Goal: Information Seeking & Learning: Learn about a topic

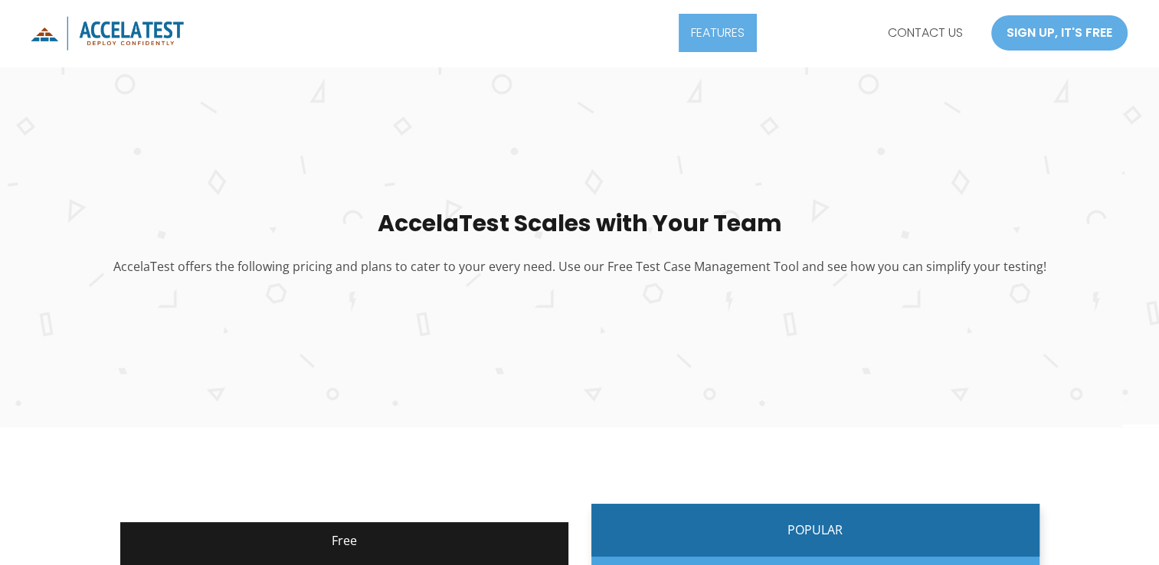
click at [713, 23] on link "FEATURES" at bounding box center [718, 33] width 78 height 38
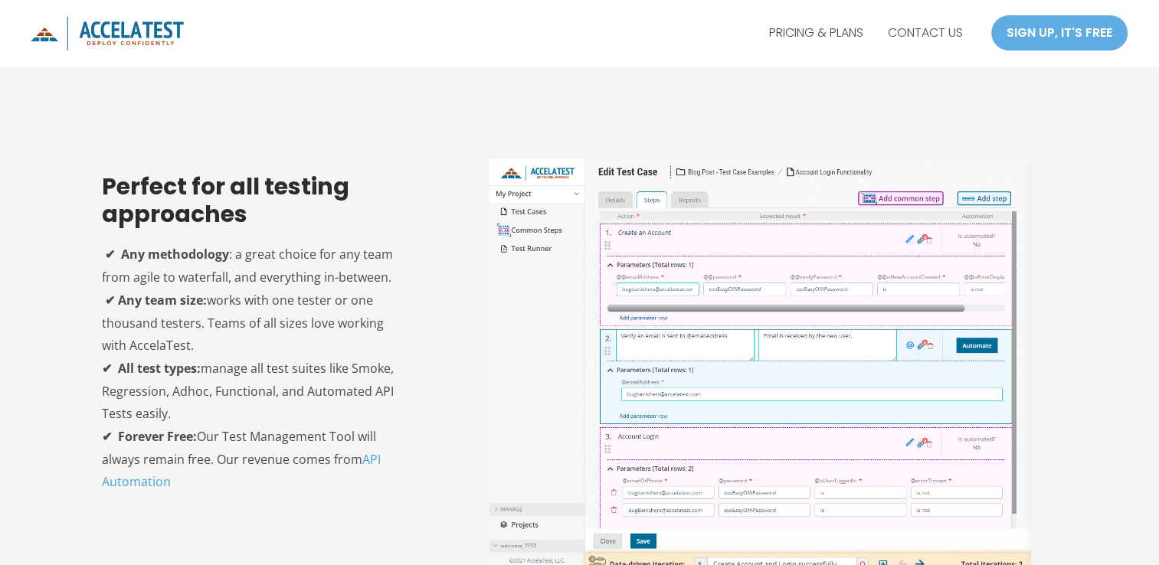
scroll to position [843, 0]
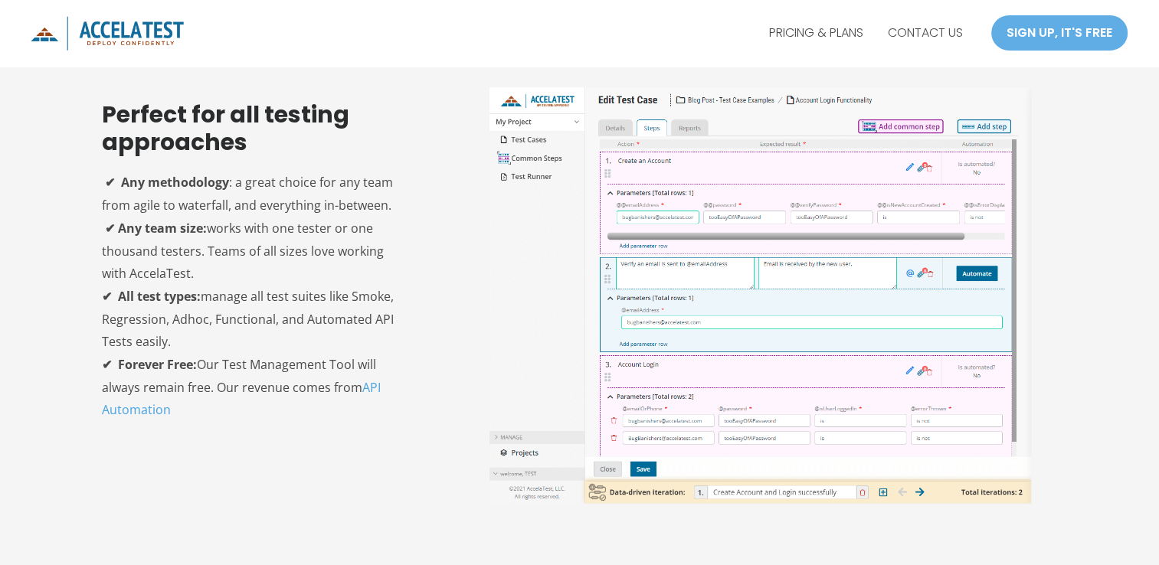
click at [623, 130] on img at bounding box center [761, 295] width 542 height 417
drag, startPoint x: 855, startPoint y: 97, endPoint x: 852, endPoint y: 117, distance: 20.9
click at [855, 97] on img at bounding box center [761, 295] width 542 height 417
click at [990, 277] on img at bounding box center [761, 295] width 542 height 417
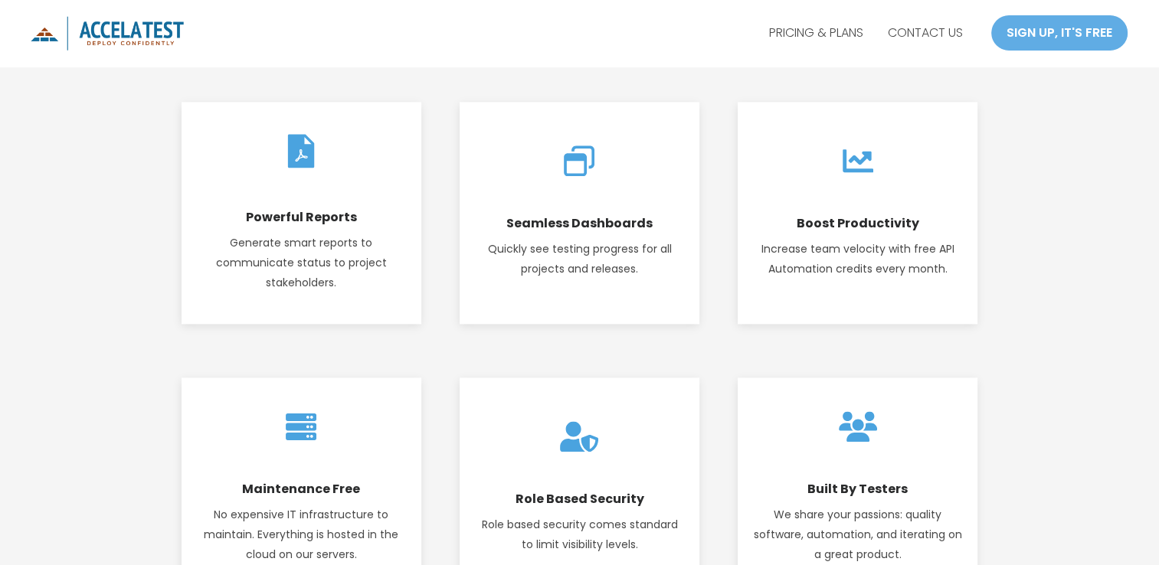
scroll to position [1992, 0]
